Goal: Transaction & Acquisition: Purchase product/service

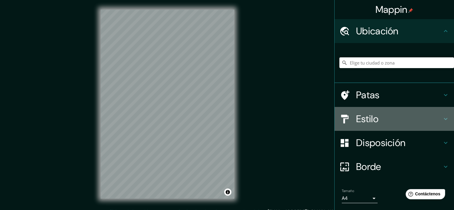
click at [356, 112] on font "Estilo" at bounding box center [367, 118] width 22 height 13
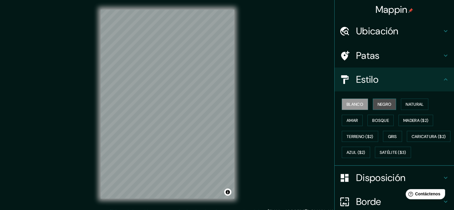
click at [373, 103] on button "Negro" at bounding box center [385, 103] width 24 height 11
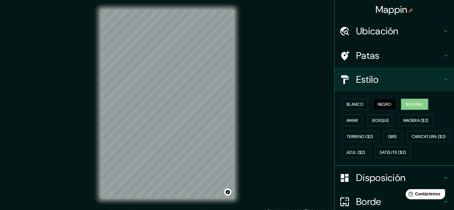
click at [414, 105] on font "Natural" at bounding box center [414, 103] width 18 height 5
click at [410, 117] on font "Madera ($2)" at bounding box center [415, 120] width 25 height 8
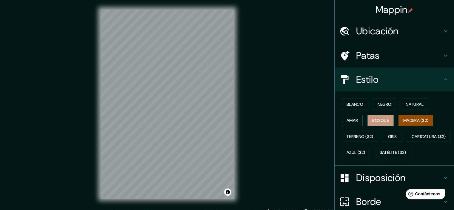
click at [387, 120] on button "Bosque" at bounding box center [380, 120] width 26 height 11
click at [348, 120] on font "Amar" at bounding box center [351, 120] width 11 height 5
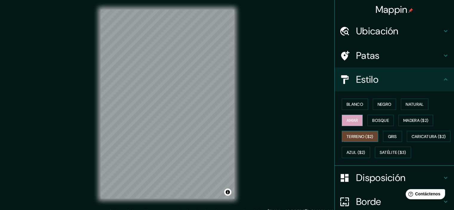
click at [352, 132] on font "Terreno ($2)" at bounding box center [359, 136] width 27 height 8
click at [390, 135] on font "Gris" at bounding box center [392, 136] width 9 height 5
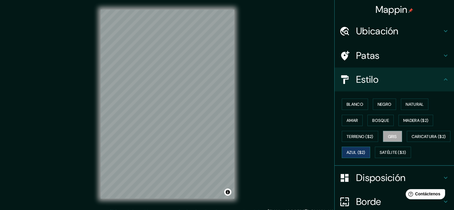
click at [365, 150] on font "Azul ($2)" at bounding box center [355, 152] width 19 height 5
click at [411, 139] on font "Caricatura ($2)" at bounding box center [428, 136] width 34 height 5
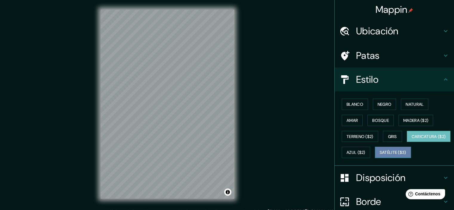
click at [379, 155] on font "Satélite ($3)" at bounding box center [392, 152] width 27 height 5
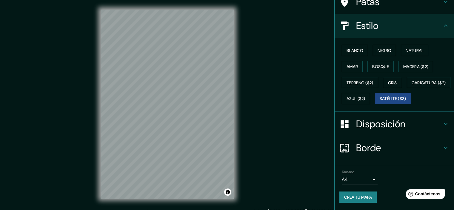
scroll to position [68, 0]
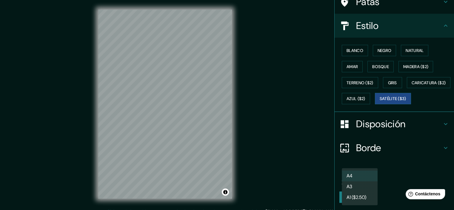
click at [356, 180] on body "Mappin Ubicación Patas Estilo Blanco Negro Natural [PERSON_NAME] ($2) Terreno (…" at bounding box center [227, 105] width 454 height 210
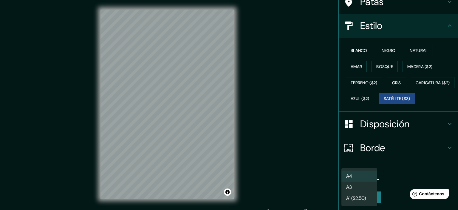
click at [357, 186] on li "A3" at bounding box center [360, 186] width 36 height 11
type input "a4"
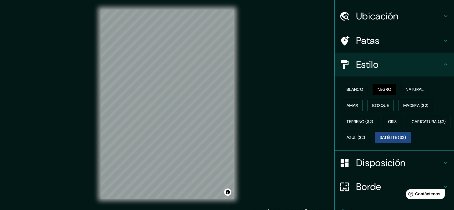
scroll to position [0, 0]
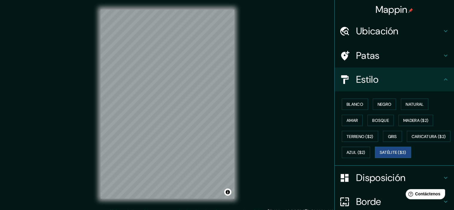
click at [373, 84] on font "Estilo" at bounding box center [367, 79] width 22 height 13
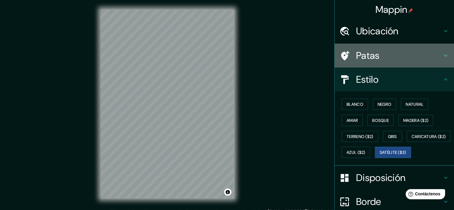
click at [365, 60] on font "Patas" at bounding box center [368, 55] width 24 height 13
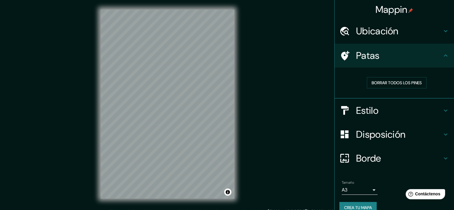
click at [366, 53] on font "Patas" at bounding box center [368, 55] width 24 height 13
click at [362, 34] on font "Ubicación" at bounding box center [377, 31] width 42 height 13
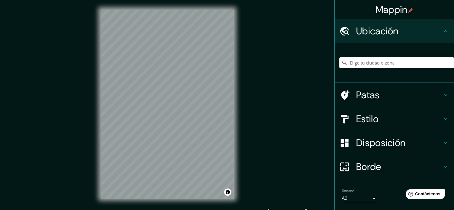
click at [361, 34] on font "Ubicación" at bounding box center [377, 31] width 42 height 13
